Goal: Check status: Check status

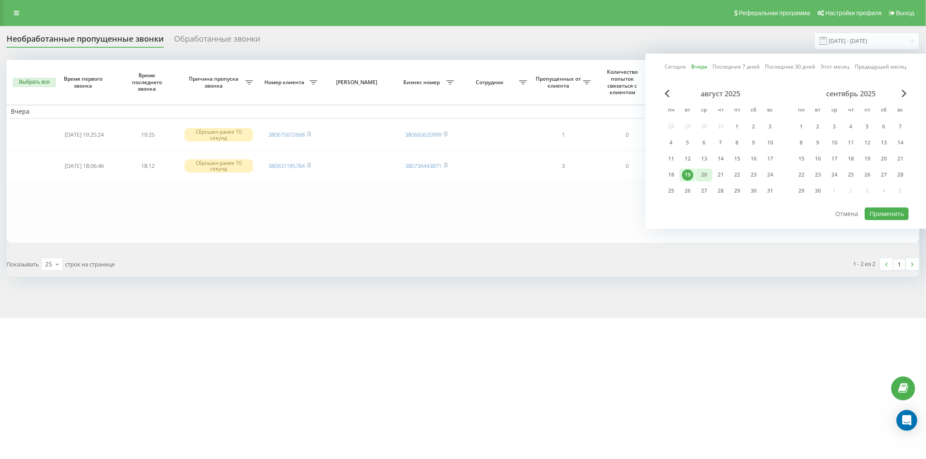
click at [706, 175] on div "20" at bounding box center [704, 174] width 11 height 11
click at [885, 213] on button "Применить" at bounding box center [887, 214] width 44 height 13
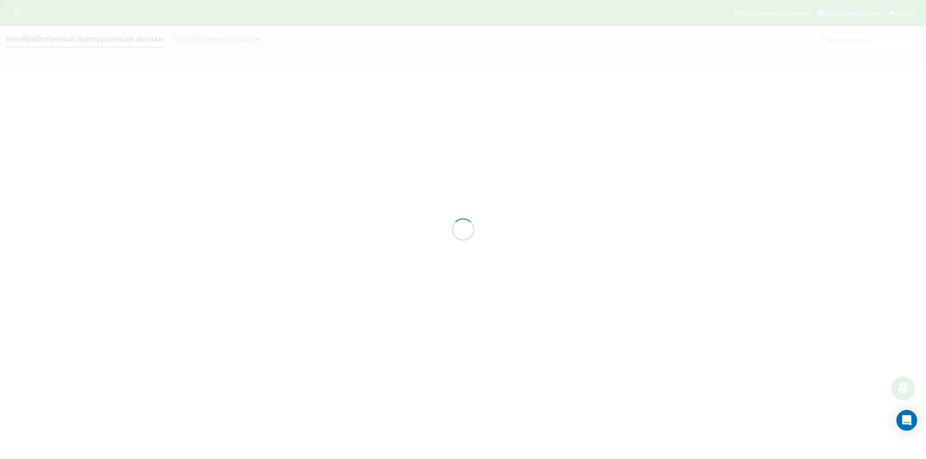
type input "[DATE] - [DATE]"
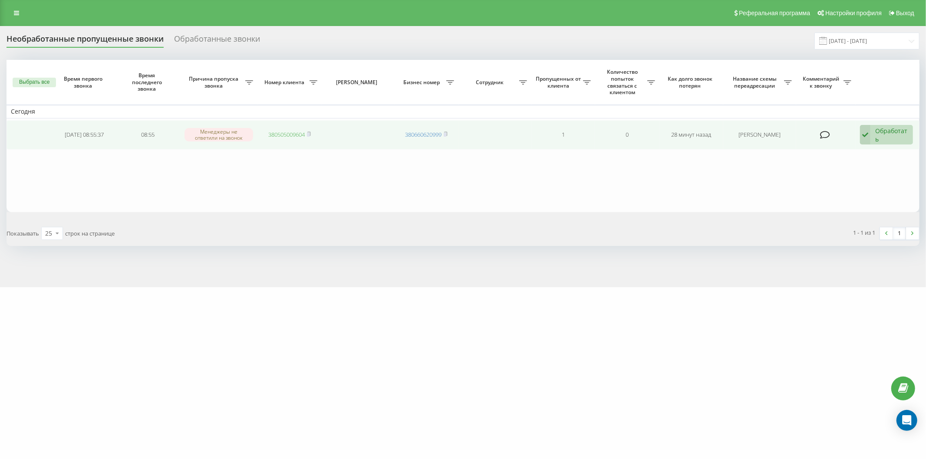
click at [290, 135] on link "380505009604" at bounding box center [286, 135] width 36 height 8
click at [277, 133] on link "380505009604" at bounding box center [286, 135] width 36 height 8
